Goal: Task Accomplishment & Management: Complete application form

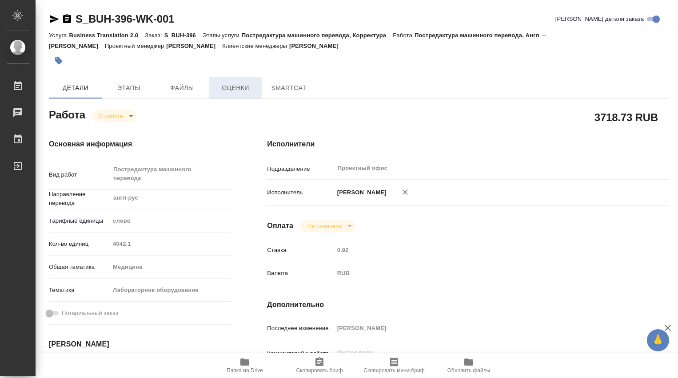
type textarea "x"
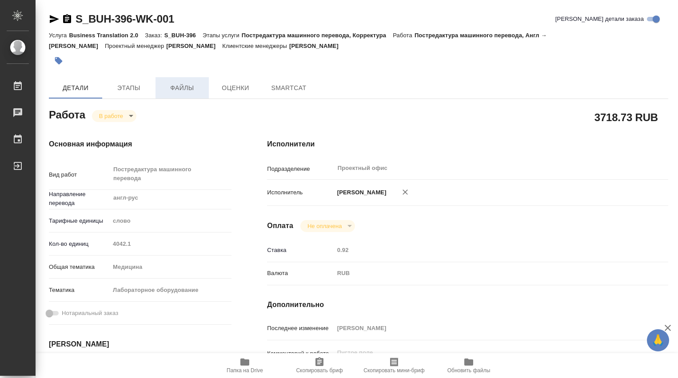
type textarea "x"
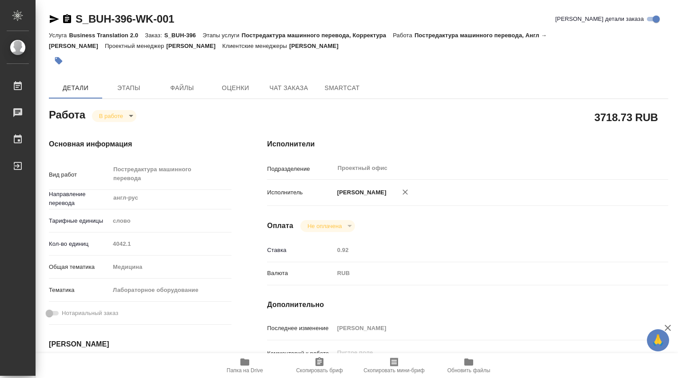
click at [130, 116] on body "🙏 .cls-1 fill:#fff; AWATERA [PERSON_NAME] Чаты График Выйти S_BUH-396-WK-001 Кр…" at bounding box center [339, 189] width 678 height 378
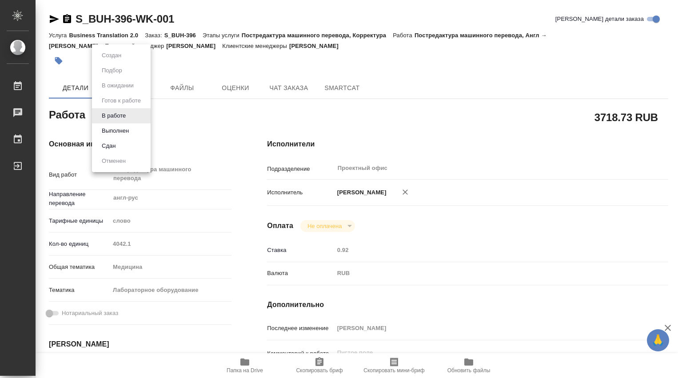
type textarea "x"
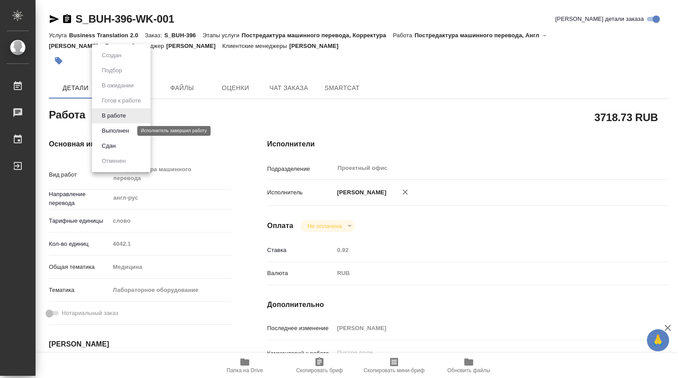
click at [126, 128] on button "Выполнен" at bounding box center [115, 131] width 32 height 10
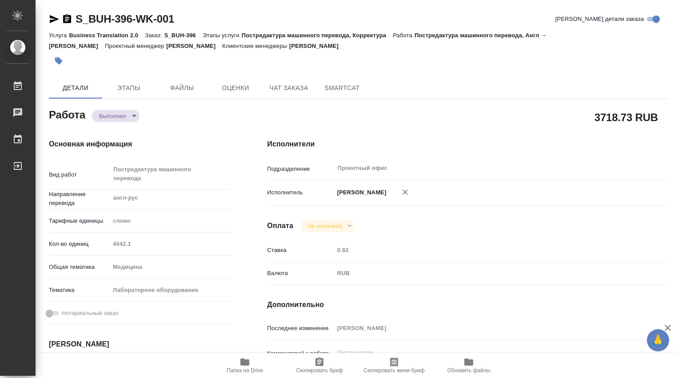
type textarea "x"
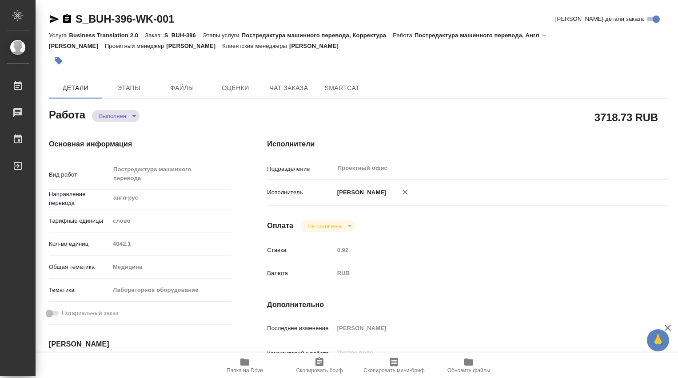
type textarea "x"
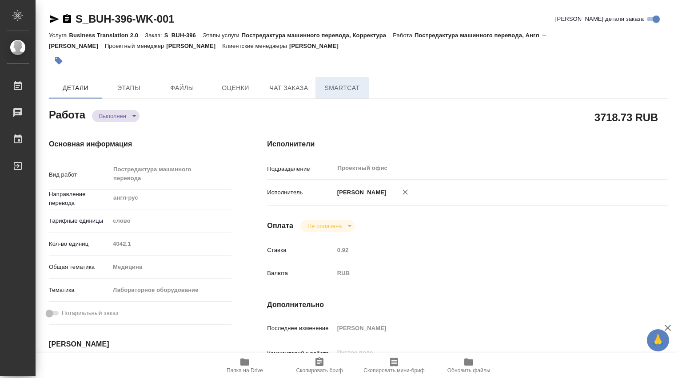
click at [349, 87] on span "SmartCat" at bounding box center [342, 88] width 43 height 11
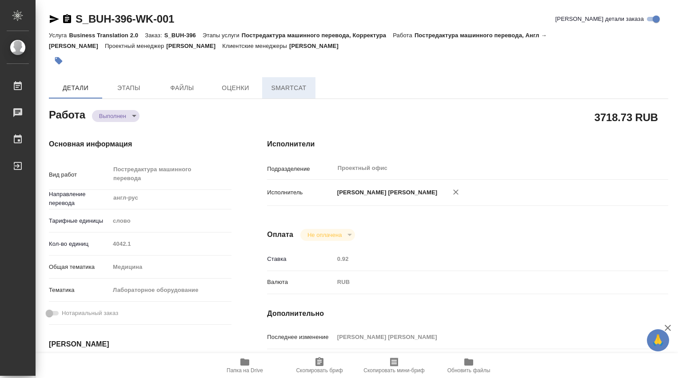
type textarea "x"
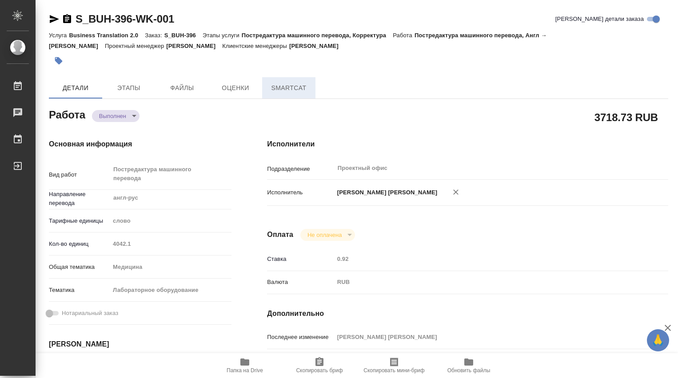
type textarea "x"
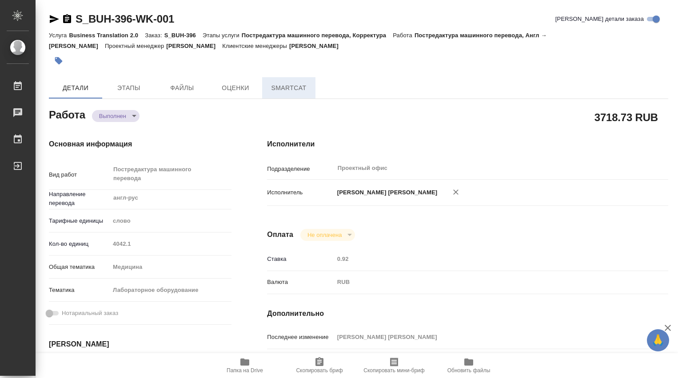
type textarea "x"
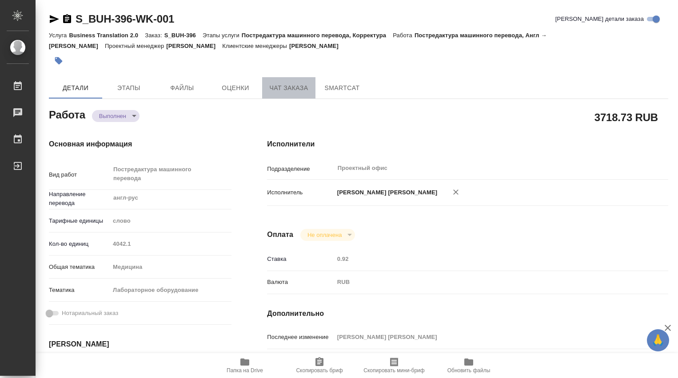
click at [293, 87] on span "Чат заказа" at bounding box center [288, 88] width 43 height 11
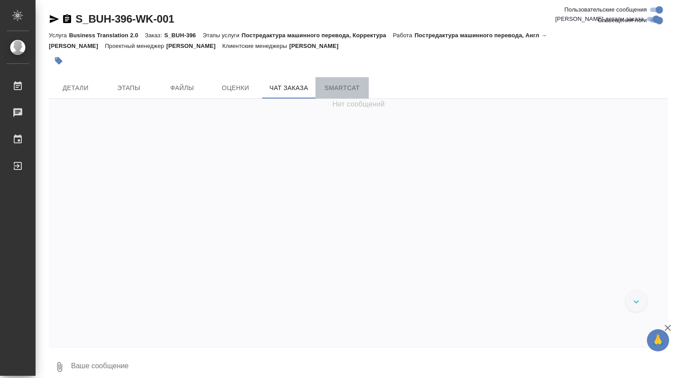
click at [351, 86] on span "SmartCat" at bounding box center [342, 88] width 43 height 11
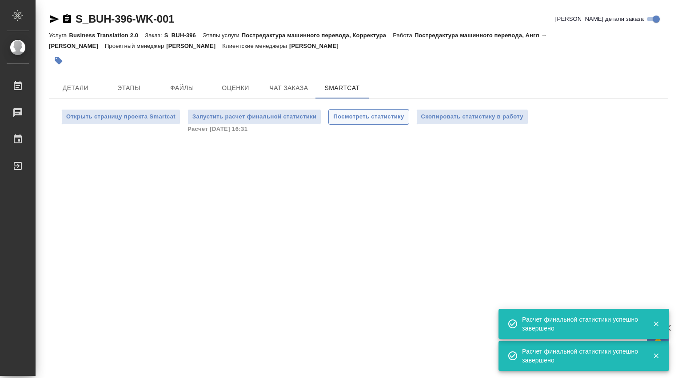
click at [360, 116] on span "Посмотреть статистику" at bounding box center [368, 117] width 71 height 10
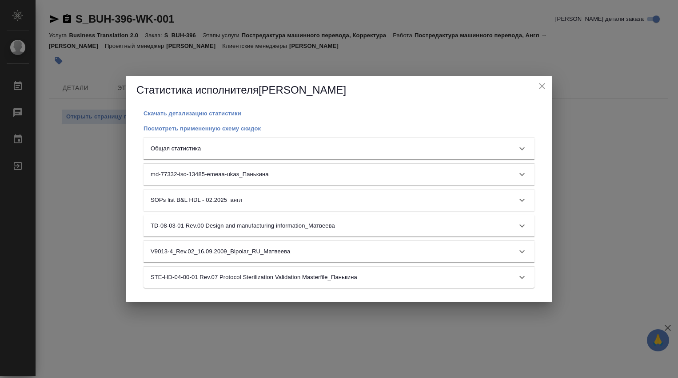
click at [525, 148] on icon at bounding box center [521, 148] width 11 height 11
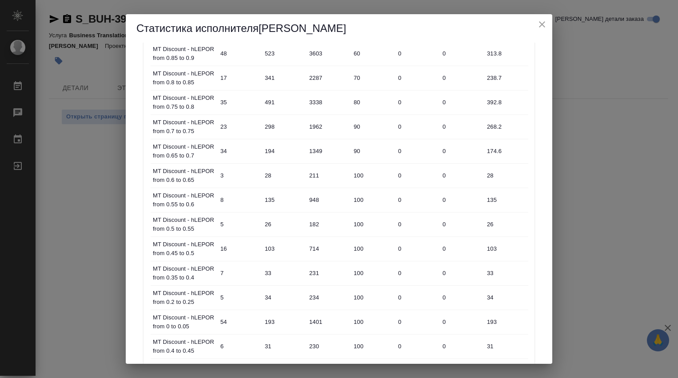
scroll to position [444, 0]
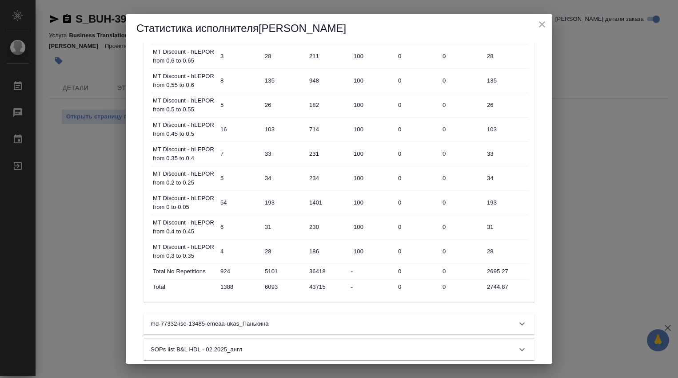
click at [587, 210] on div "Статистика исполнителя Dmitrieva Olga Скачать детализацию статистики Посмотреть…" at bounding box center [339, 189] width 678 height 378
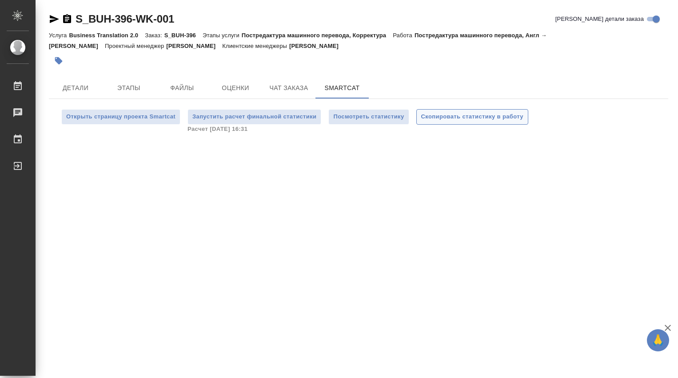
click at [475, 116] on span "Скопировать статистику в работу" at bounding box center [472, 117] width 102 height 10
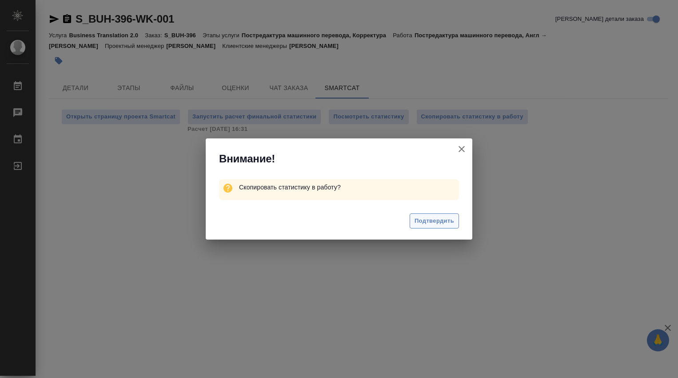
click at [437, 216] on span "Подтвердить" at bounding box center [434, 221] width 40 height 10
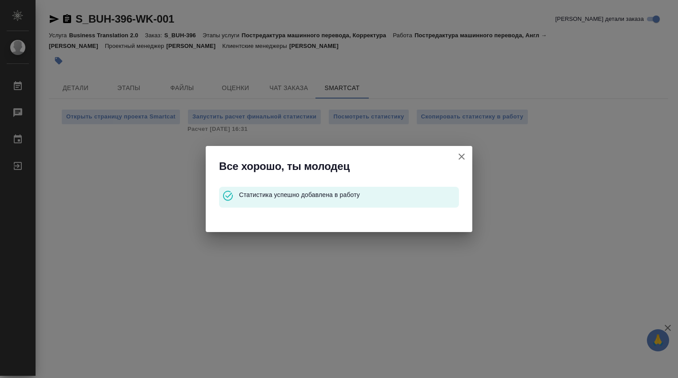
click at [461, 155] on icon "button" at bounding box center [461, 156] width 11 height 11
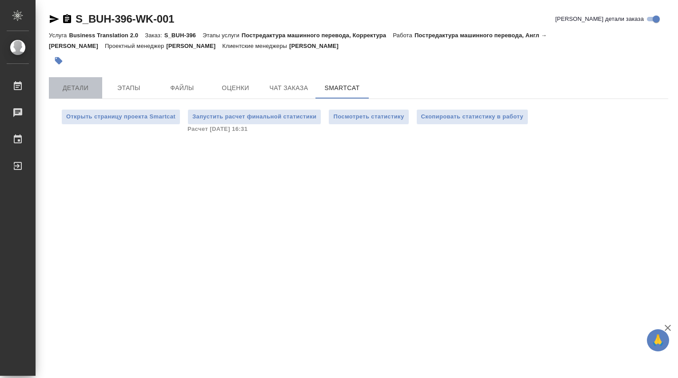
click at [66, 90] on span "Детали" at bounding box center [75, 88] width 43 height 11
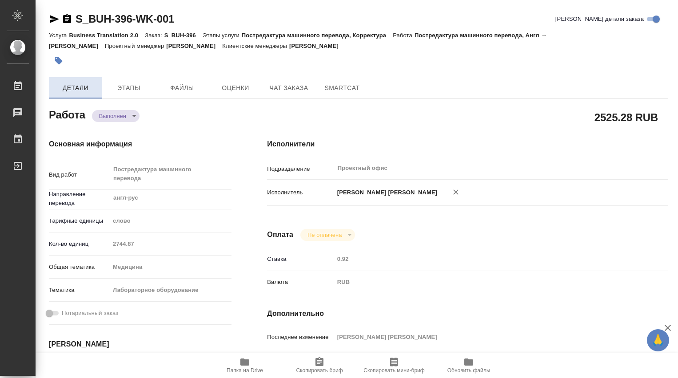
type textarea "x"
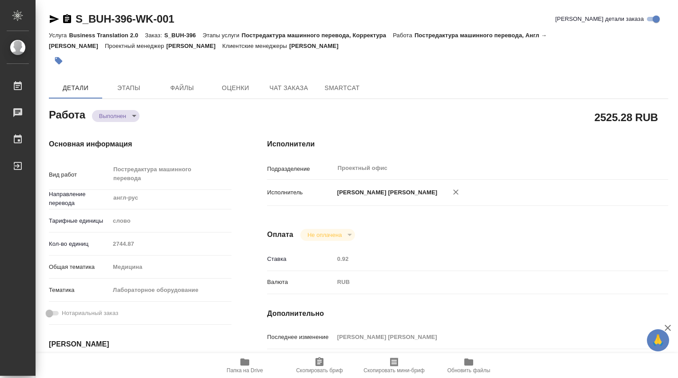
type textarea "x"
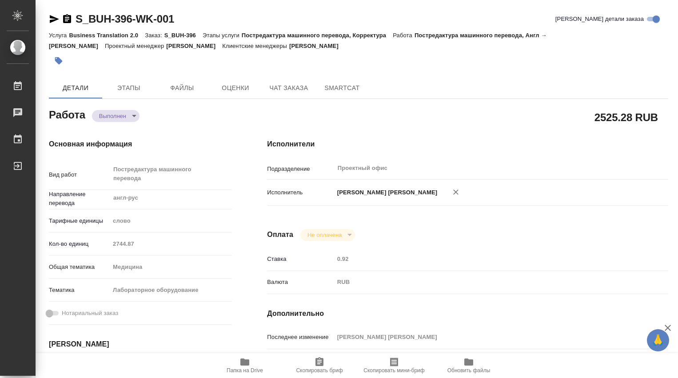
type textarea "x"
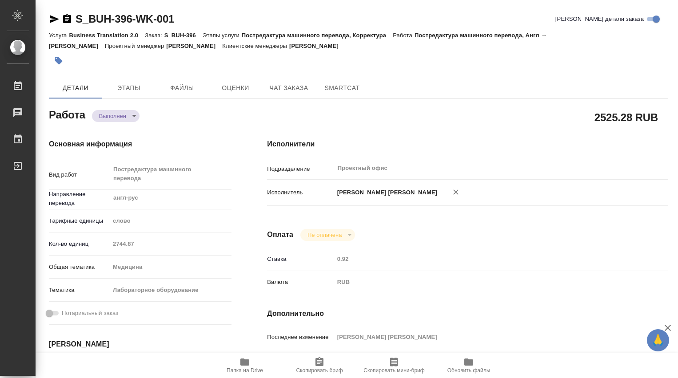
click at [94, 242] on div "Кол-во единиц 2744.87" at bounding box center [140, 244] width 182 height 16
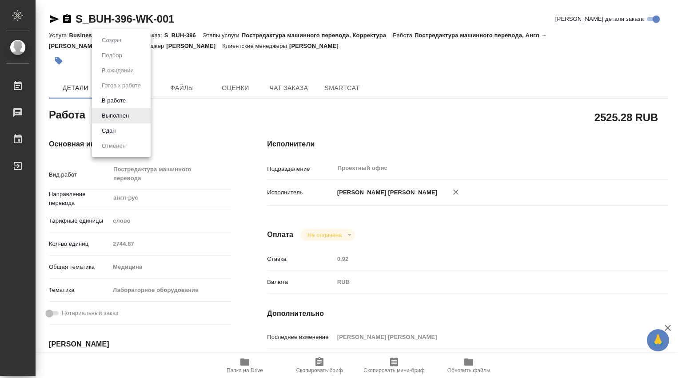
click at [135, 118] on body "🙏 .cls-1 fill:#fff; AWATERA Dmitrieva Olga Работы 0 Чаты График Выйти S_BUH-396…" at bounding box center [339, 189] width 678 height 378
click at [133, 127] on li "Сдан" at bounding box center [121, 130] width 59 height 15
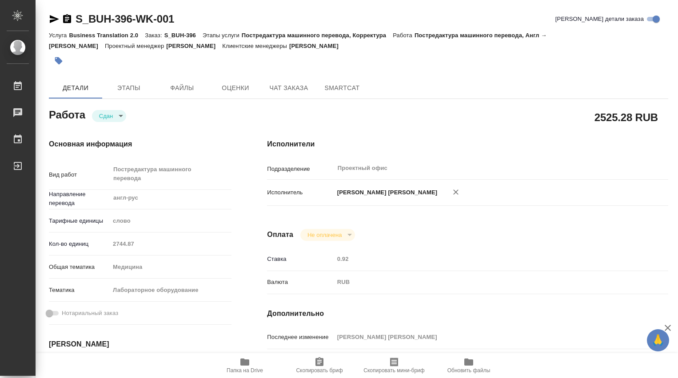
type textarea "x"
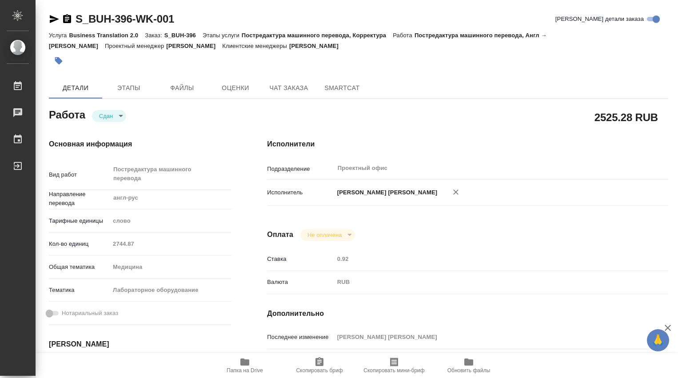
type textarea "x"
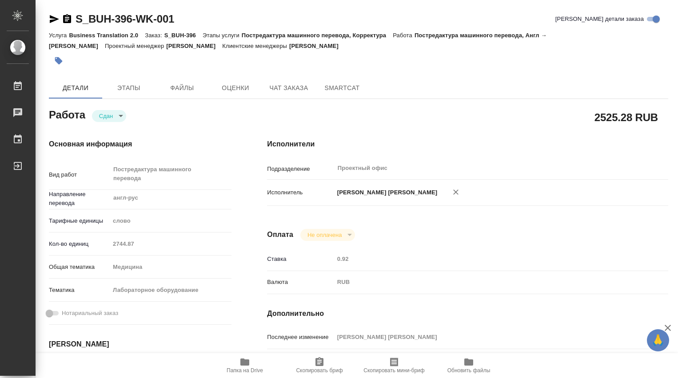
type textarea "x"
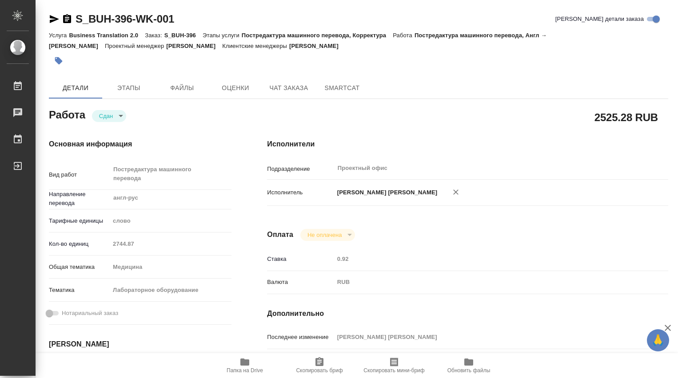
type textarea "x"
